Goal: Information Seeking & Learning: Understand process/instructions

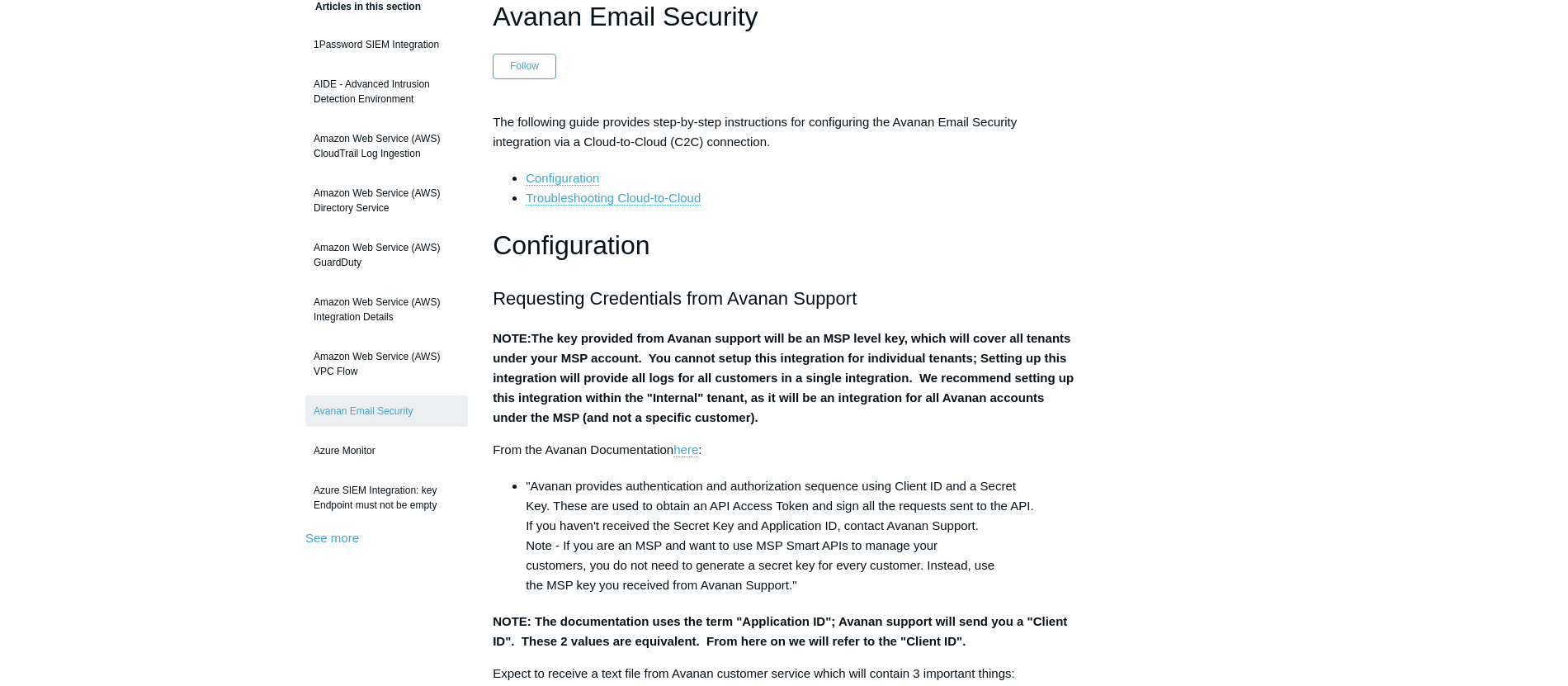
scroll to position [157, 0]
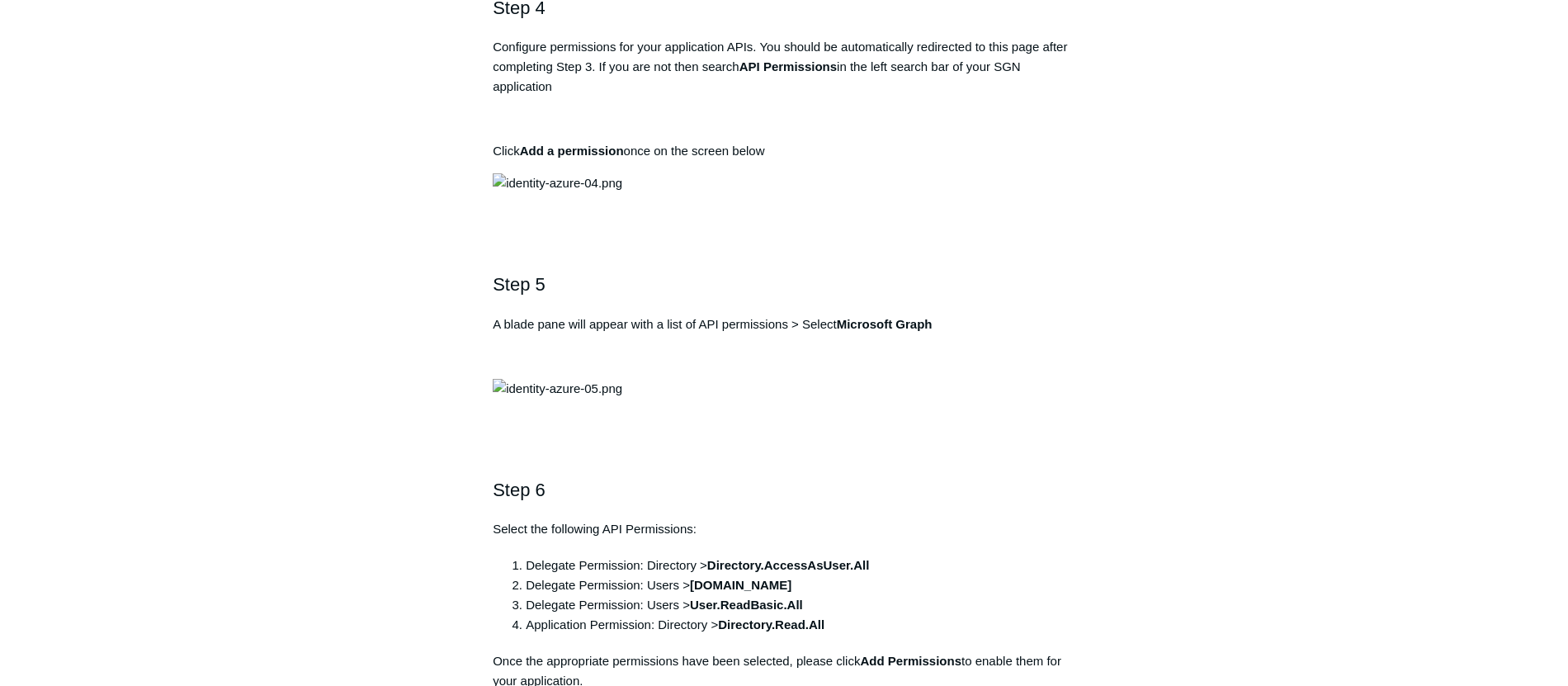
scroll to position [1532, 0]
drag, startPoint x: 746, startPoint y: 219, endPoint x: 846, endPoint y: 222, distance: 100.0
copy strong "Todyl SGN Identity"
drag, startPoint x: 817, startPoint y: 332, endPoint x: 494, endPoint y: 337, distance: 323.0
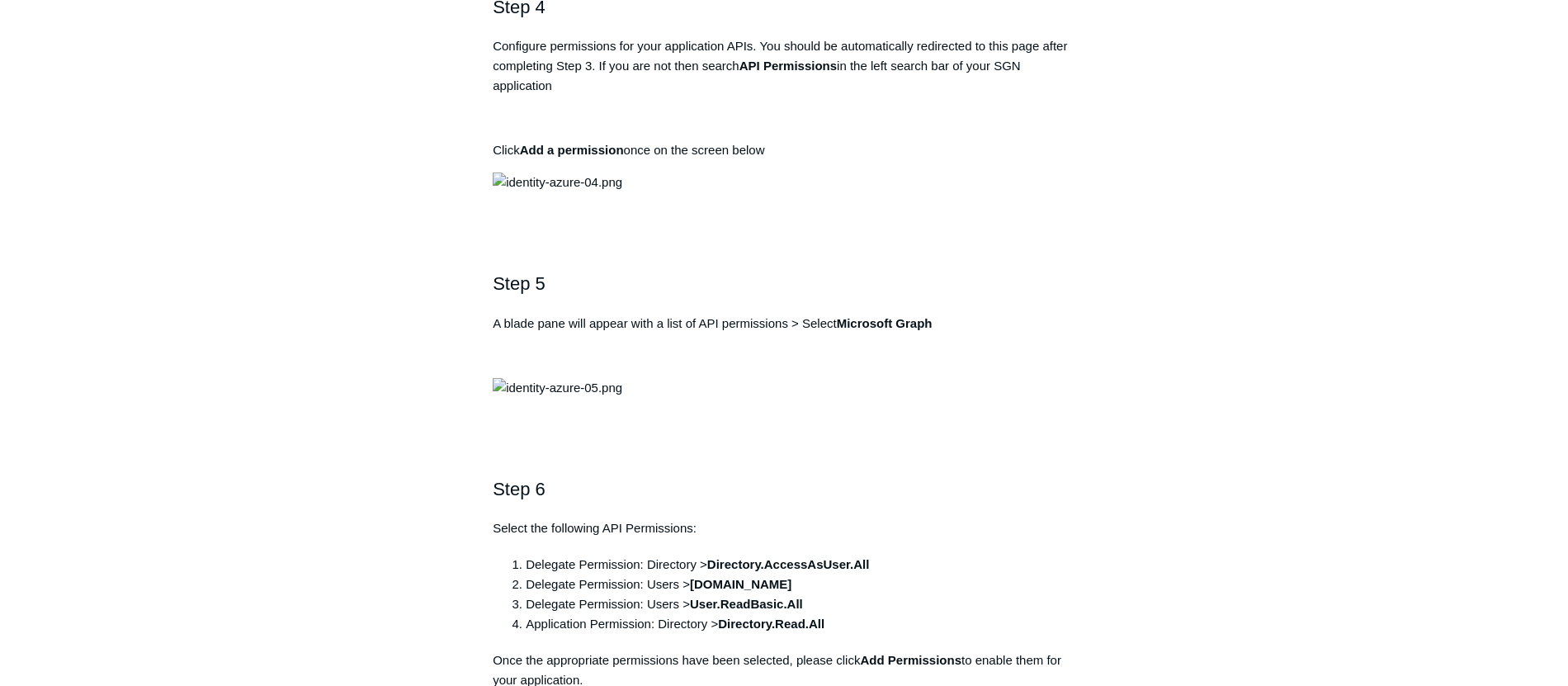
copy pre "https://auth.todyl.com/v1/login/callback"
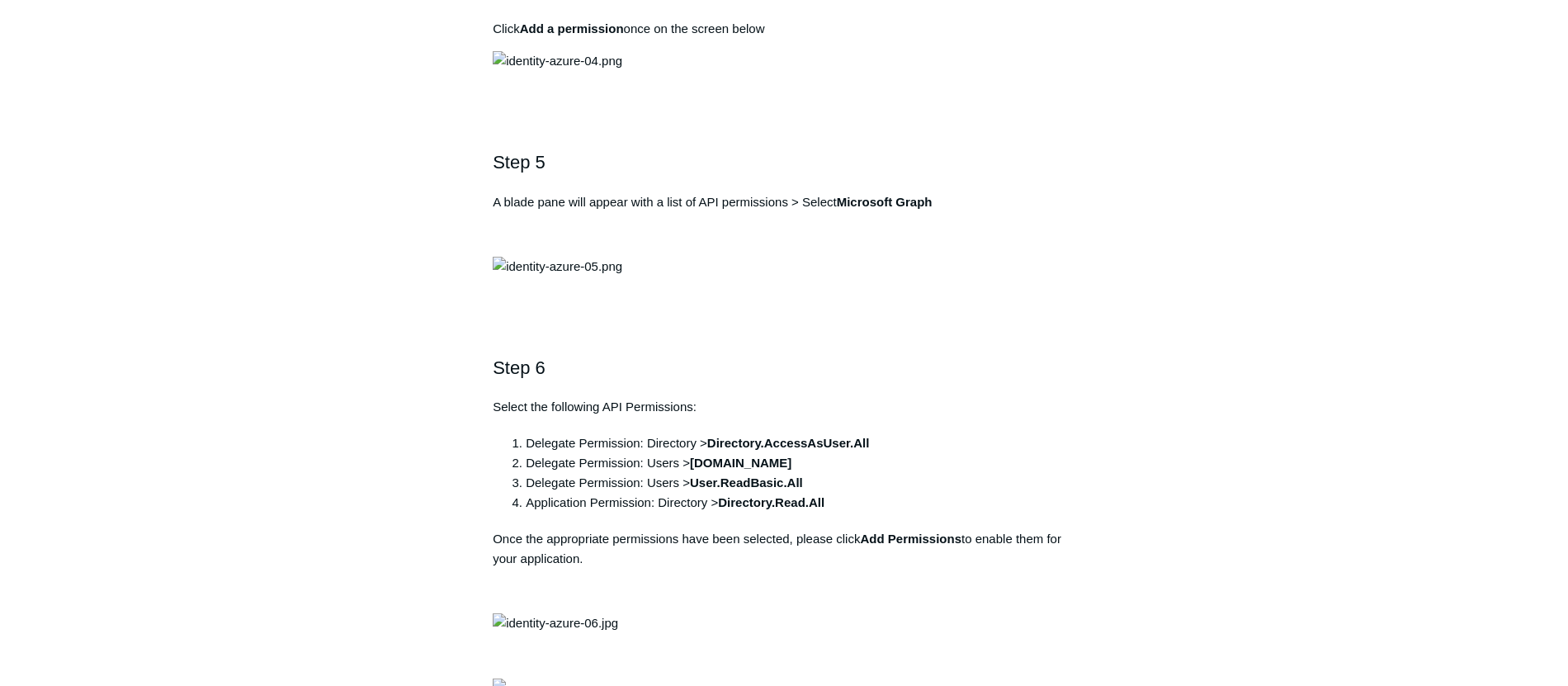
scroll to position [1655, 0]
copy pre "https://auth.todyl.com/v1/login/callback"
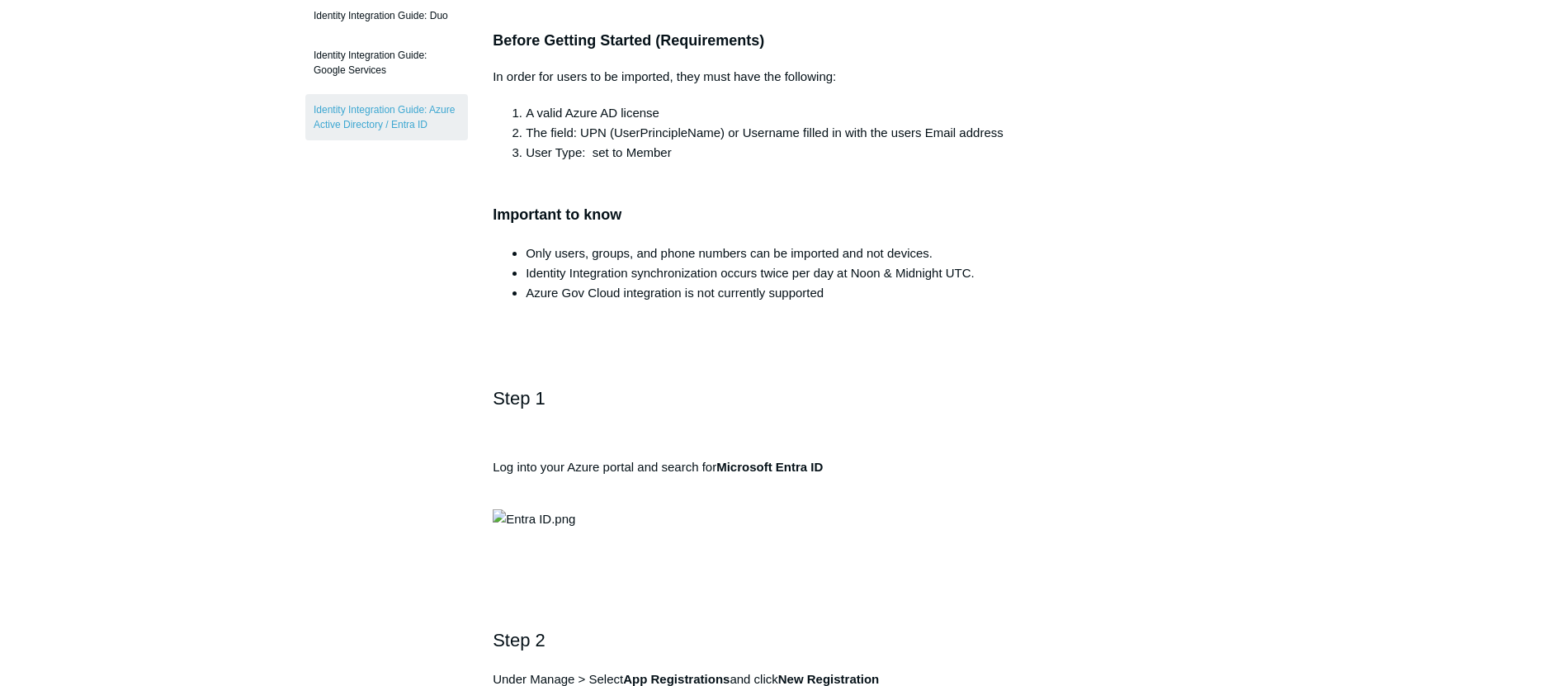
scroll to position [0, 0]
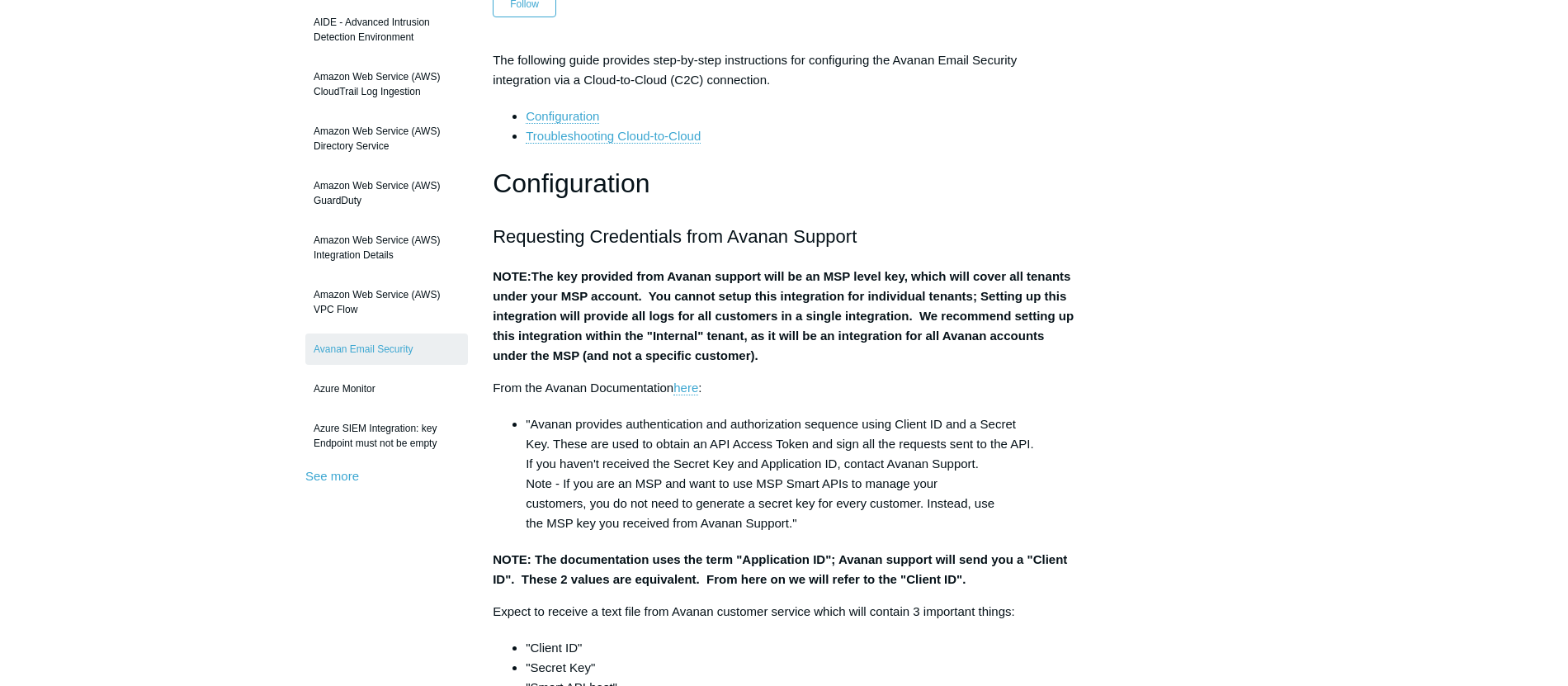
scroll to position [207, 0]
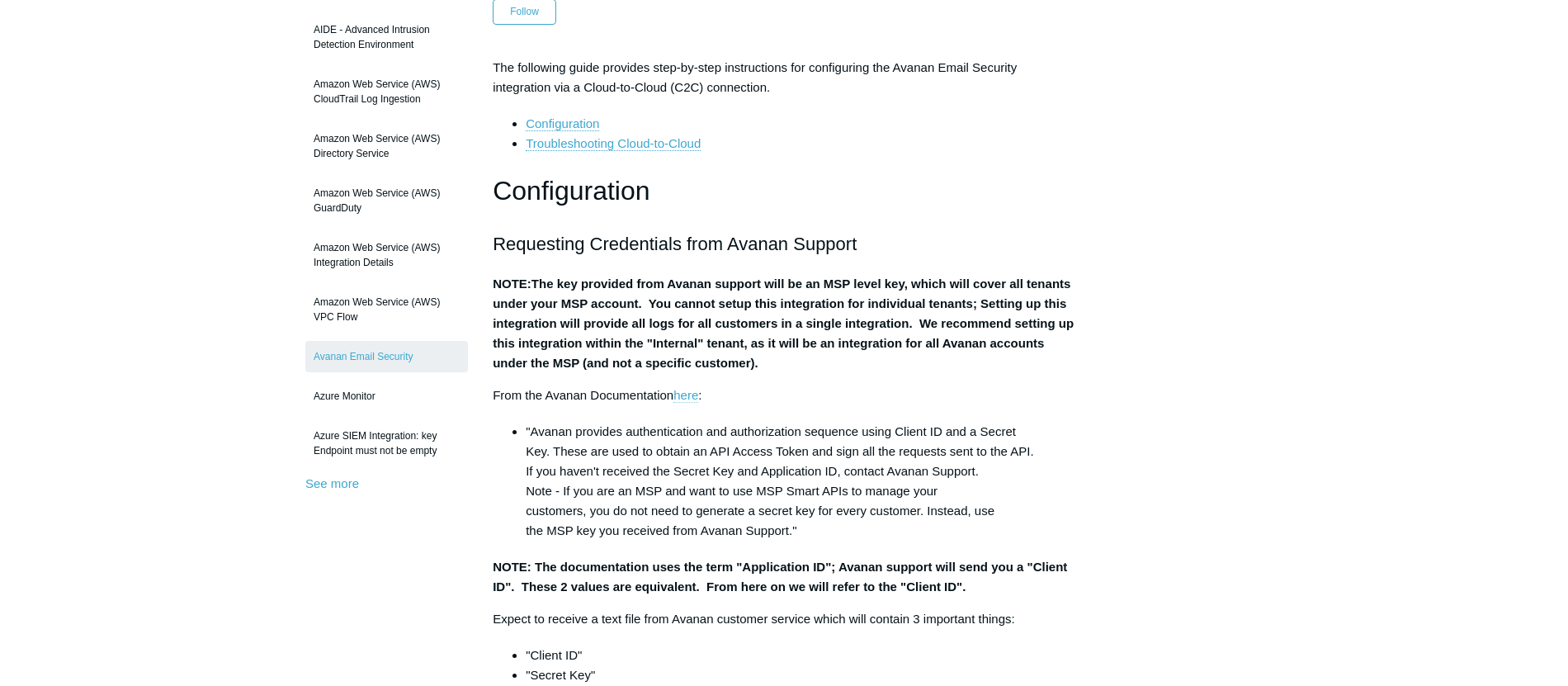
click at [693, 403] on link "here" at bounding box center [686, 395] width 24 height 15
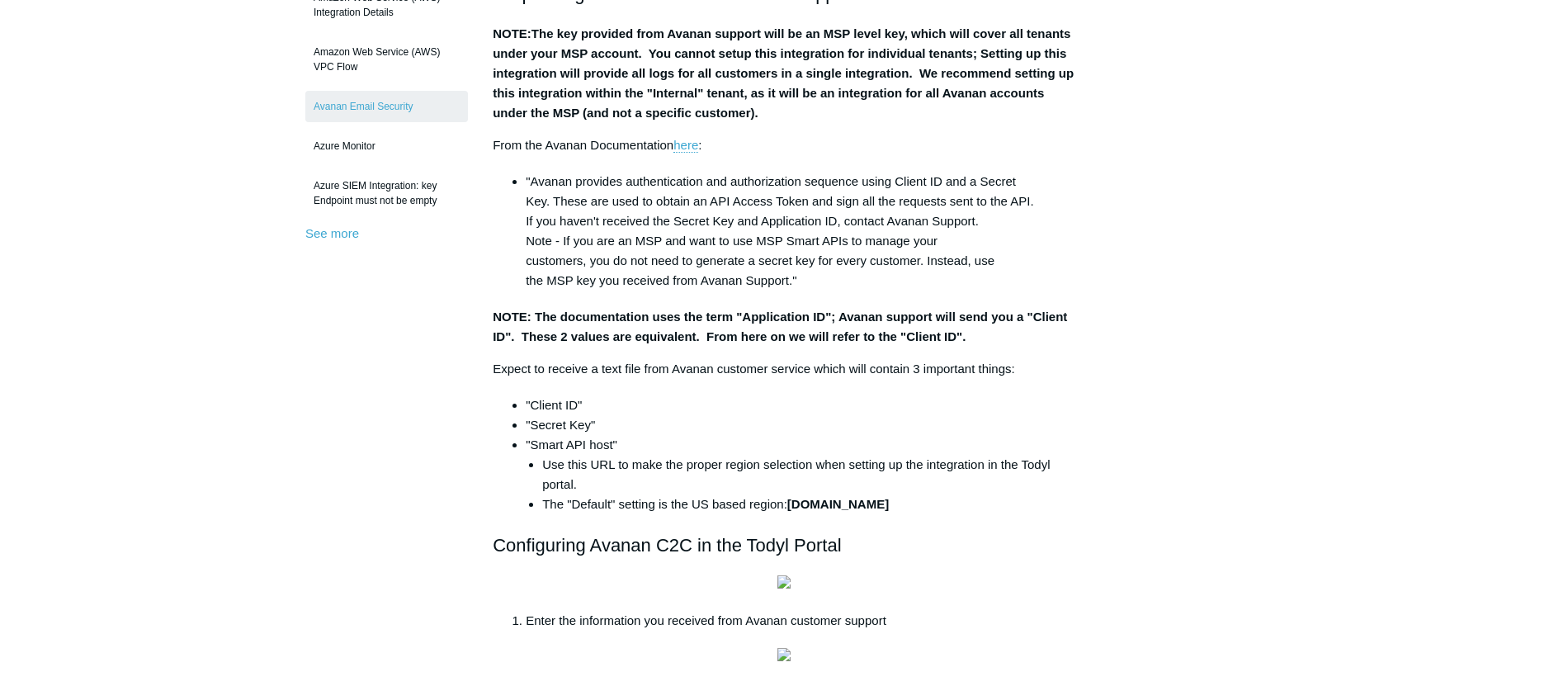
scroll to position [461, 0]
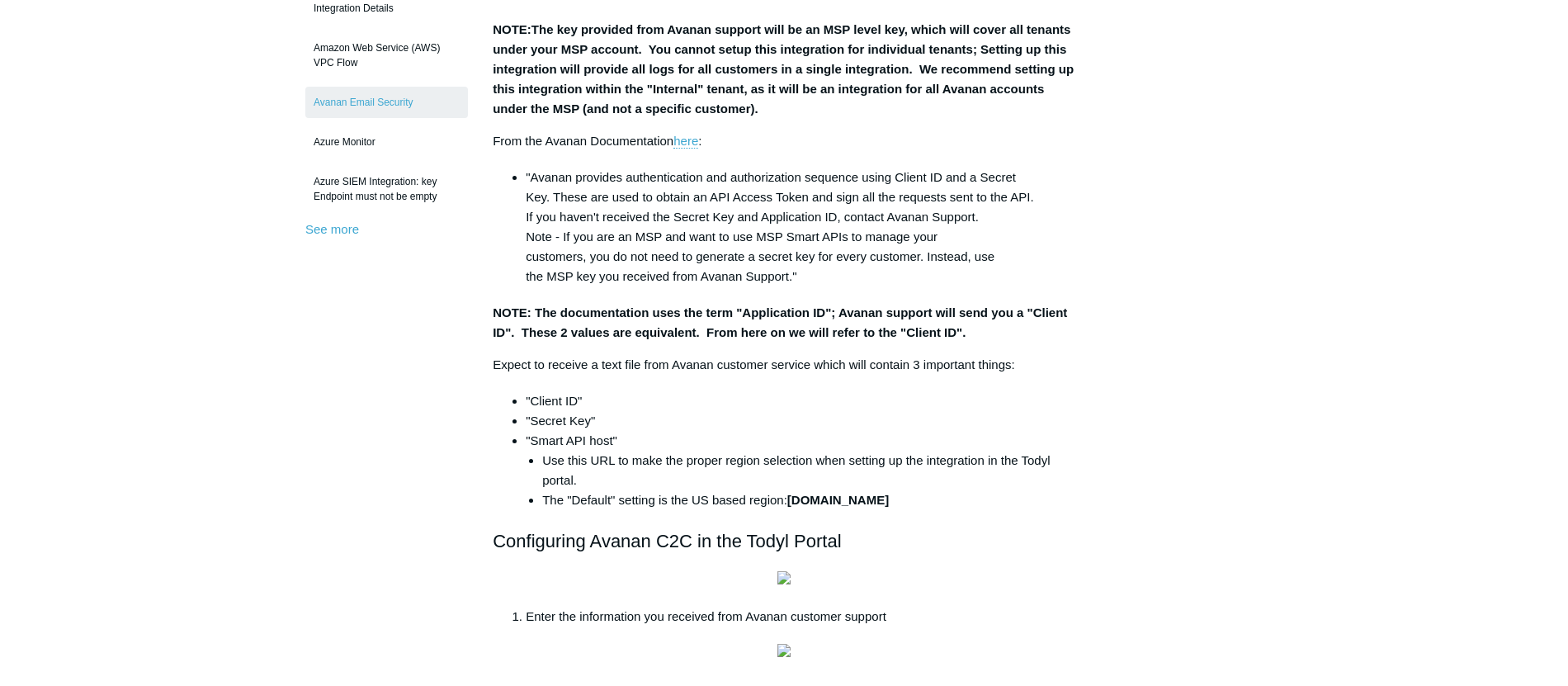
drag, startPoint x: 500, startPoint y: 402, endPoint x: 1035, endPoint y: 512, distance: 546.2
click at [1035, 512] on div "The following guide provides step-by-step instructions for configuring the Avan…" at bounding box center [784, 373] width 583 height 1140
copy ul ""Client ID" "Secret Key" "Smart API host" Use this URL to make the proper regio…"
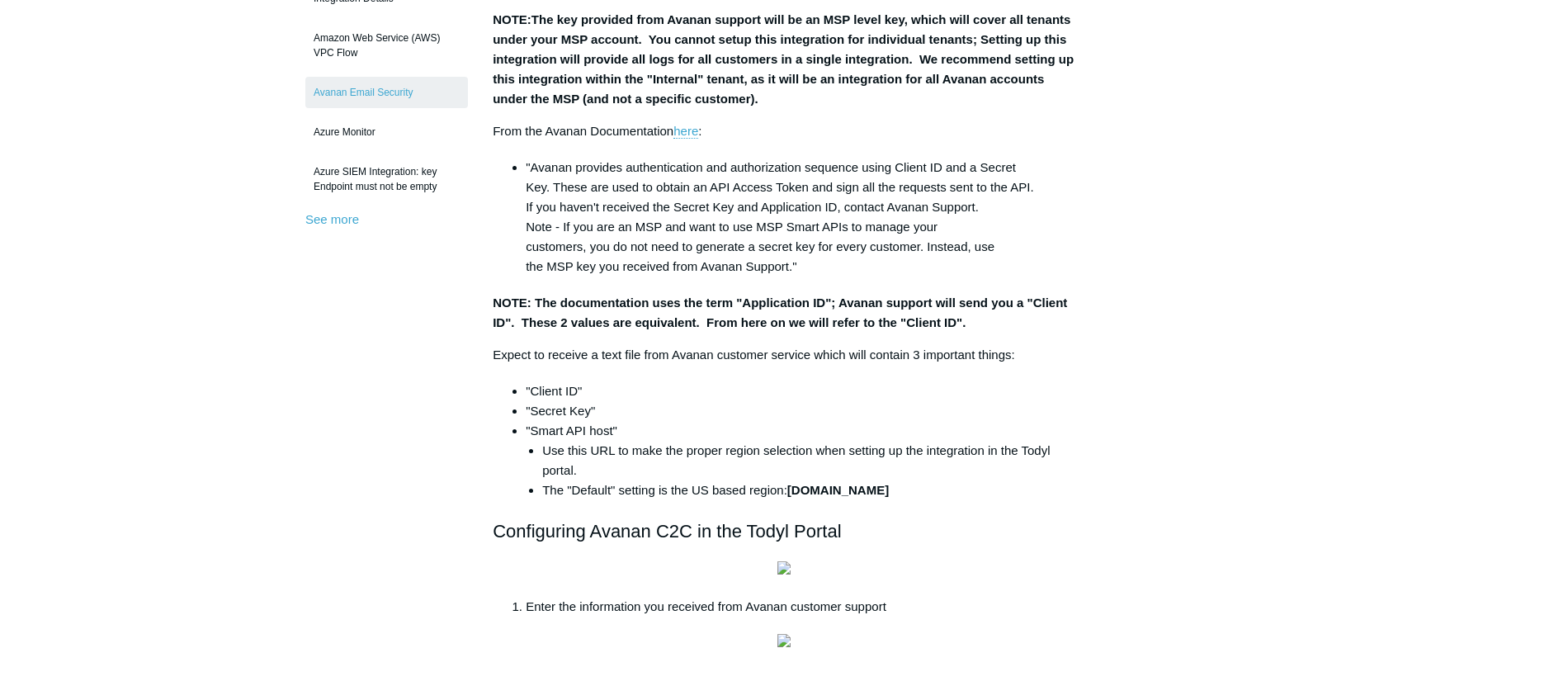
scroll to position [468, 0]
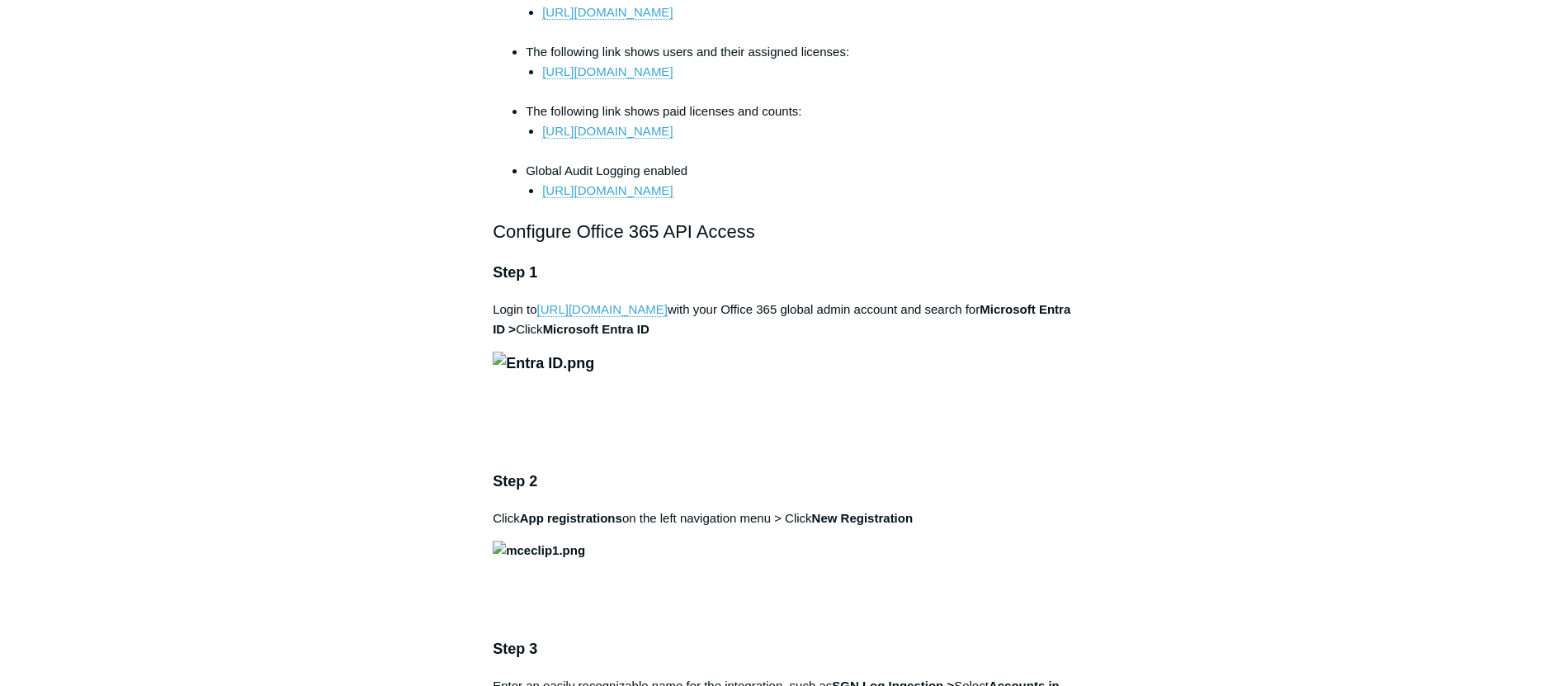
scroll to position [856, 0]
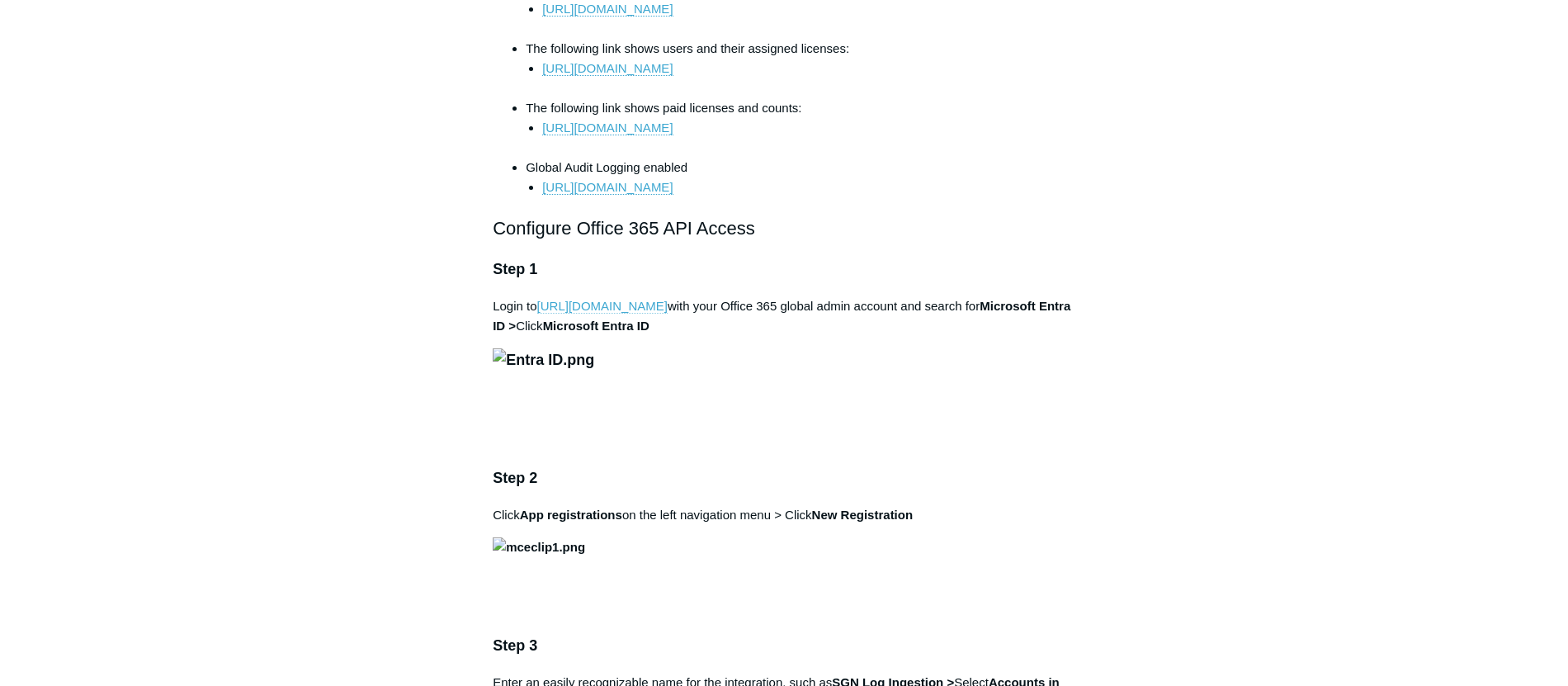
click at [606, 313] on link "[URL][DOMAIN_NAME]" at bounding box center [603, 306] width 131 height 15
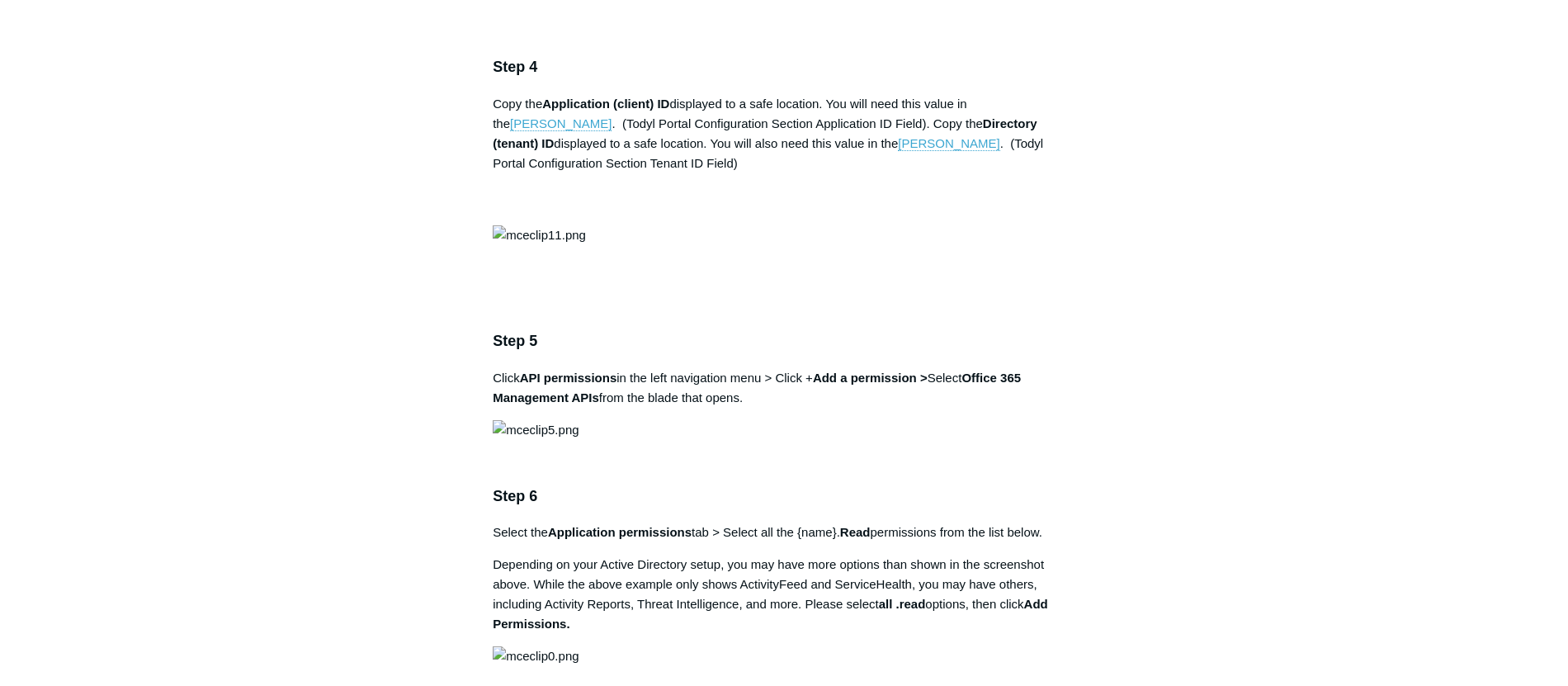
scroll to position [1683, 0]
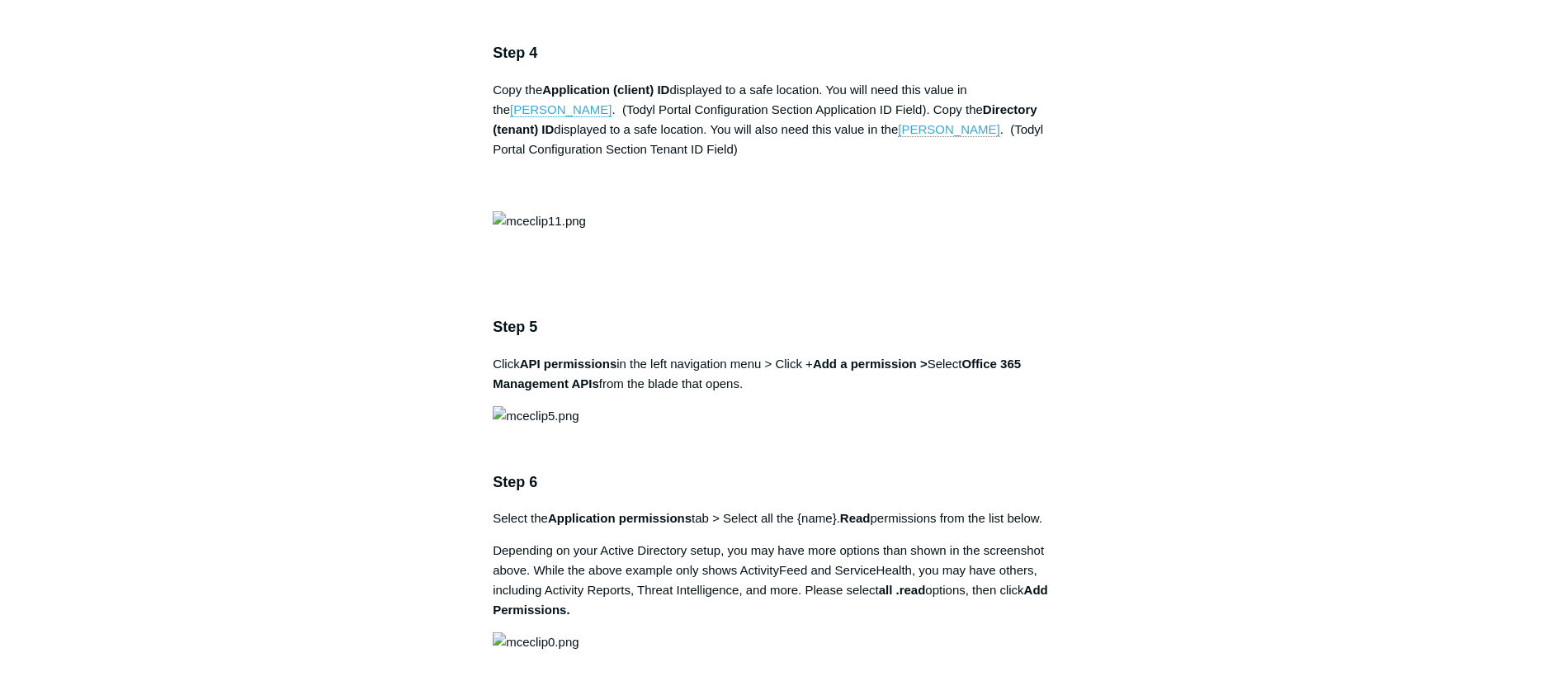
drag, startPoint x: 838, startPoint y: 454, endPoint x: 947, endPoint y: 453, distance: 109.0
copy strong "SGN Log Ingestion"
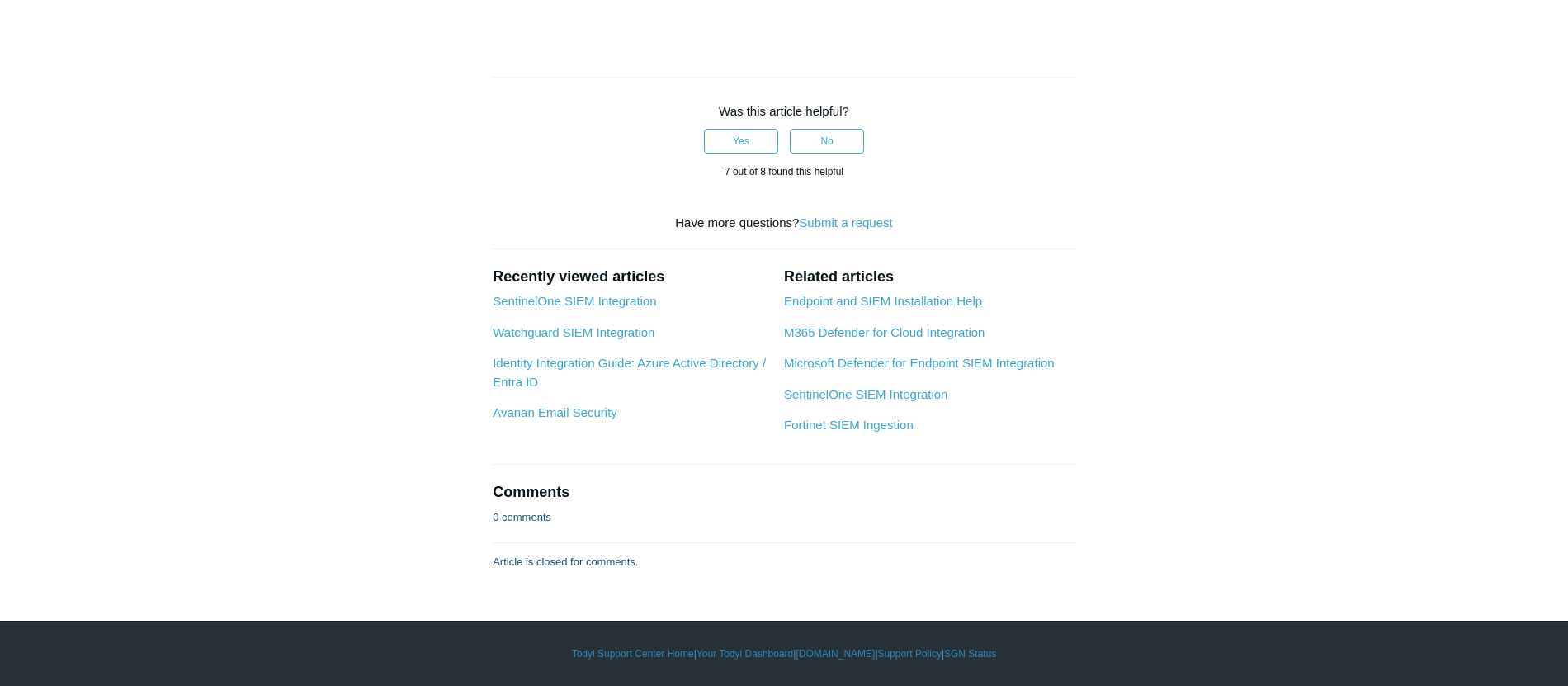
scroll to position [6560, 0]
drag, startPoint x: 757, startPoint y: 387, endPoint x: 857, endPoint y: 389, distance: 100.0
copy strong "SGN Log Ingestion"
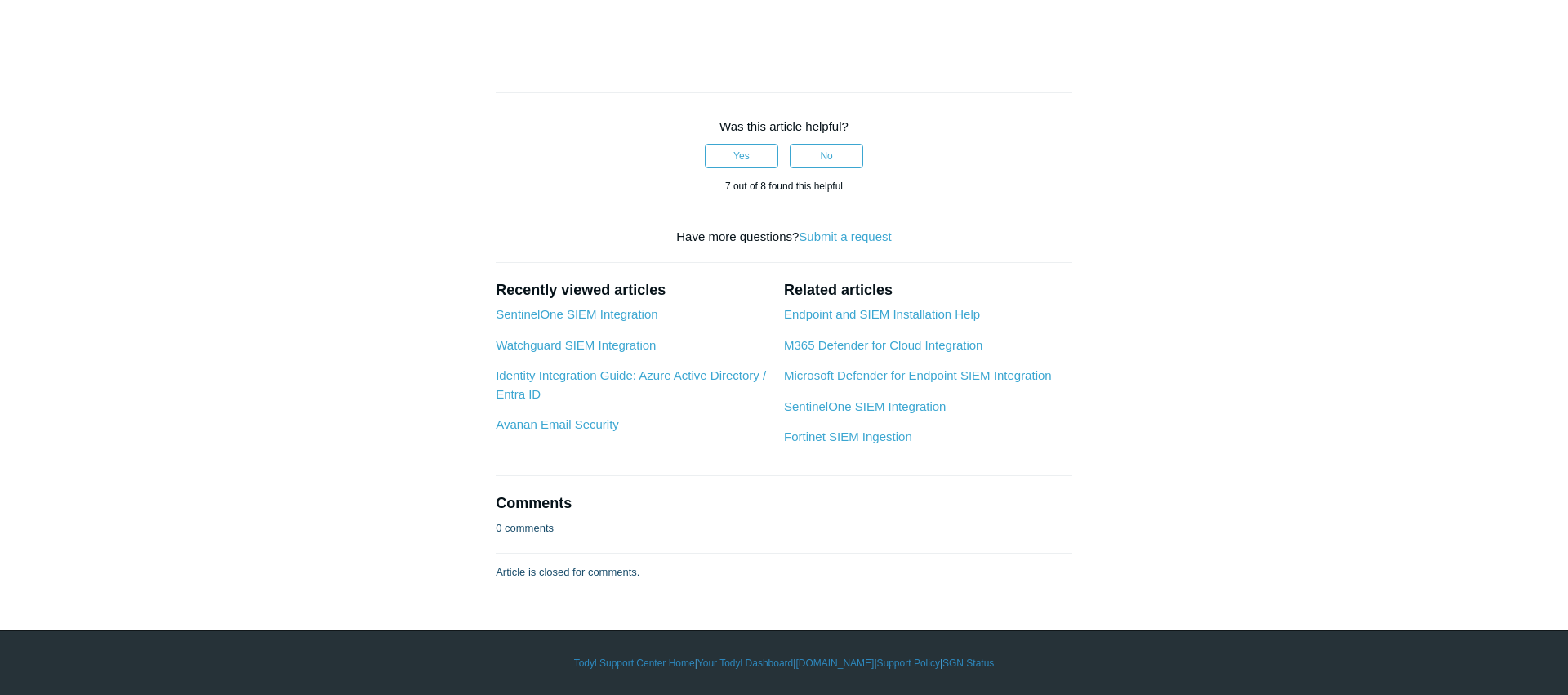
scroll to position [8656, 0]
